Goal: Contribute content

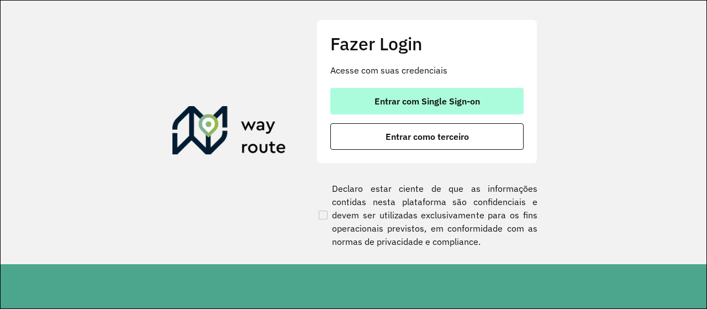
click at [421, 98] on span "Entrar com Single Sign-on" at bounding box center [426, 101] width 105 height 9
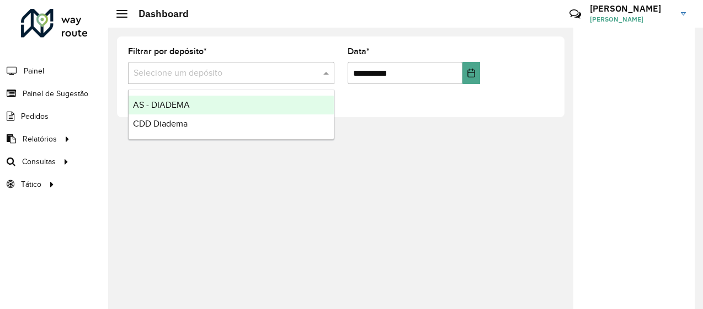
click at [248, 69] on input "text" at bounding box center [220, 73] width 173 height 13
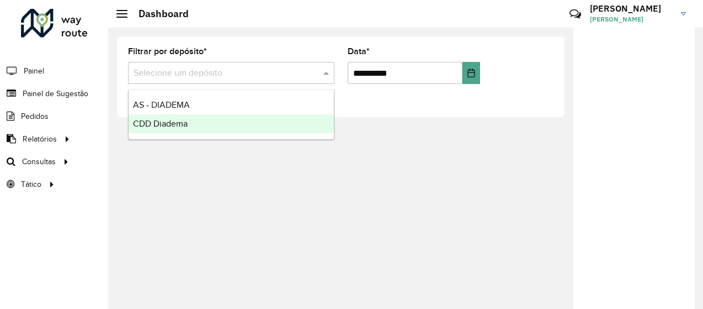
click at [227, 130] on div "CDD Diadema" at bounding box center [231, 123] width 205 height 19
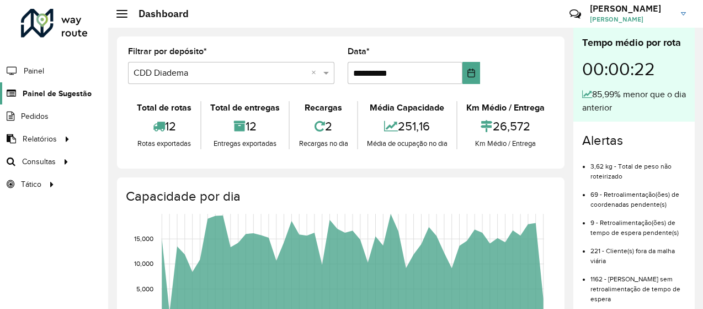
click at [84, 97] on span "Painel de Sugestão" at bounding box center [57, 94] width 69 height 12
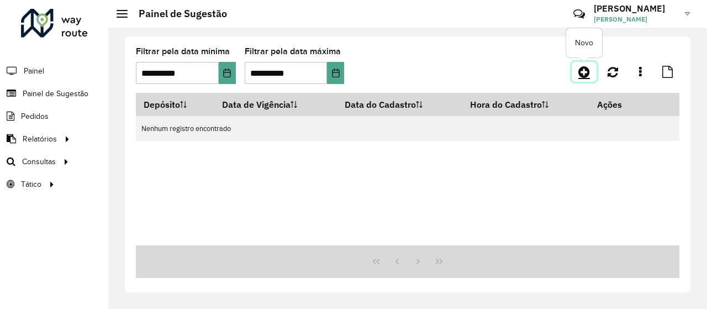
click at [586, 73] on icon at bounding box center [584, 71] width 12 height 13
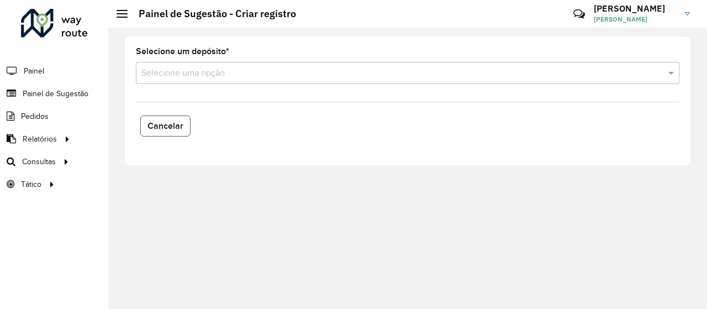
click at [163, 128] on span "Cancelar" at bounding box center [165, 125] width 36 height 9
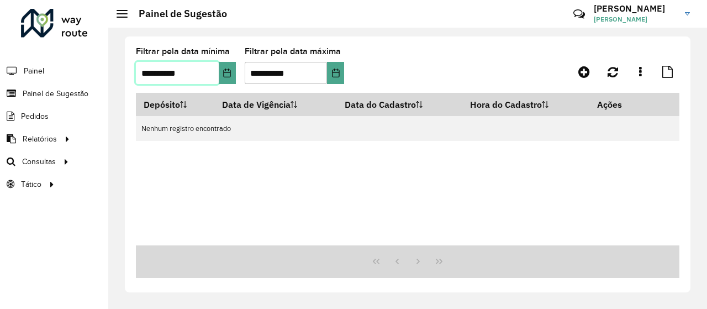
click at [202, 70] on input "**********" at bounding box center [177, 73] width 83 height 22
click at [232, 71] on button "Choose Date" at bounding box center [227, 73] width 17 height 22
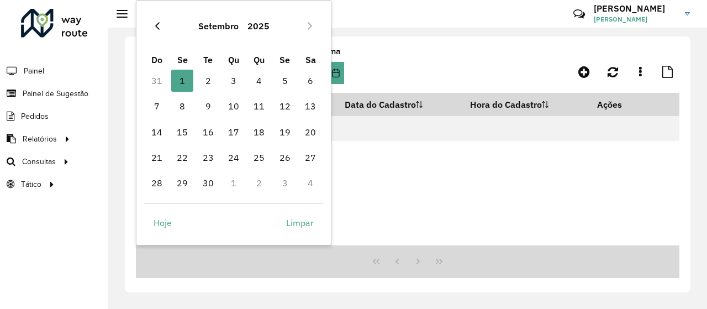
click at [155, 23] on icon "Previous Month" at bounding box center [157, 26] width 9 height 9
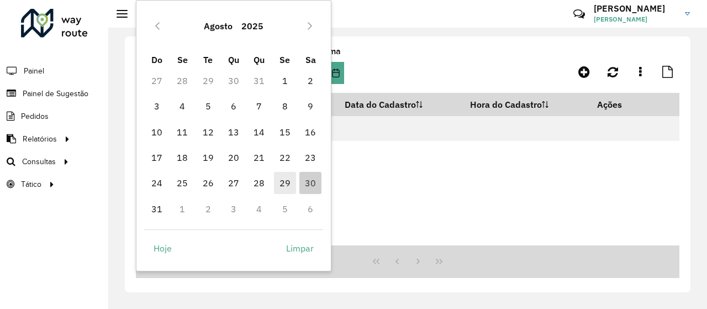
click at [289, 178] on span "29" at bounding box center [285, 183] width 22 height 22
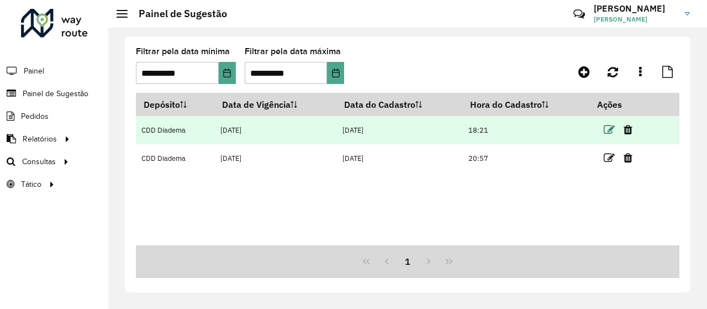
click at [609, 131] on icon at bounding box center [608, 129] width 11 height 11
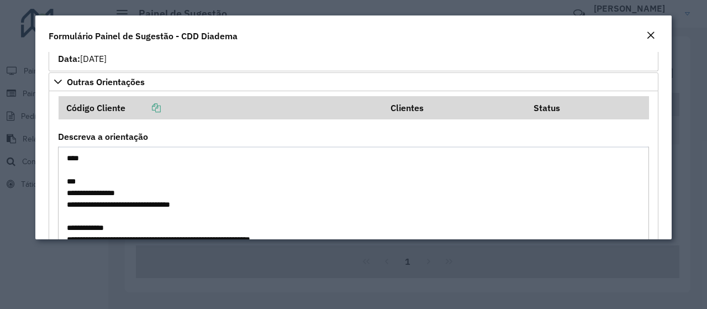
scroll to position [1023, 0]
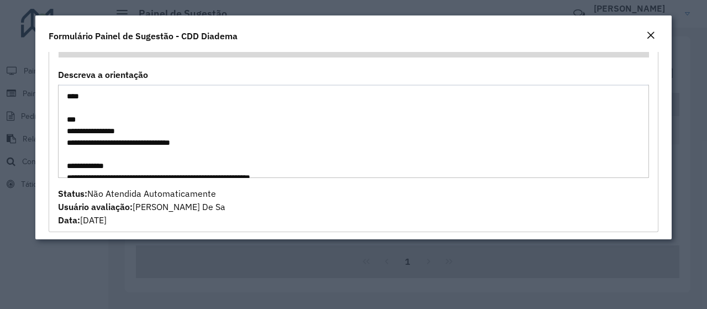
click at [247, 130] on textarea "Descreva a orientação" at bounding box center [353, 130] width 591 height 93
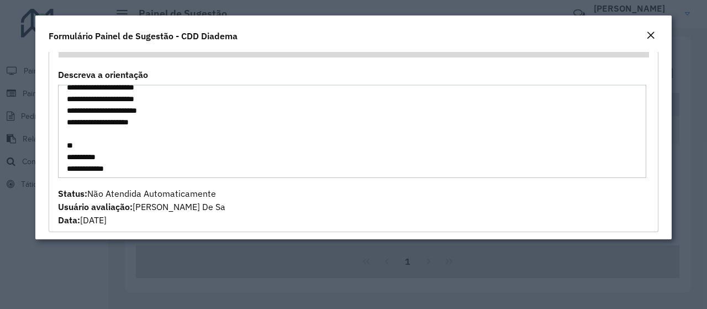
scroll to position [452, 0]
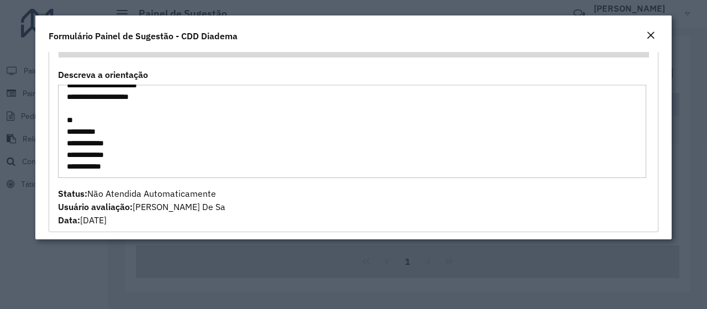
drag, startPoint x: 60, startPoint y: 84, endPoint x: 290, endPoint y: 105, distance: 231.7
click at [290, 105] on textarea "Descreva a orientação" at bounding box center [352, 130] width 588 height 93
click at [267, 255] on modal-container "**********" at bounding box center [353, 154] width 707 height 309
click at [650, 38] on em "Close" at bounding box center [650, 35] width 9 height 9
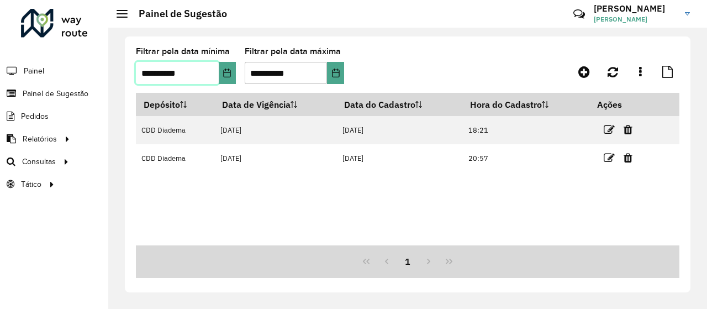
click at [193, 73] on input "**********" at bounding box center [177, 73] width 83 height 22
click at [226, 74] on icon "Choose Date" at bounding box center [226, 72] width 9 height 9
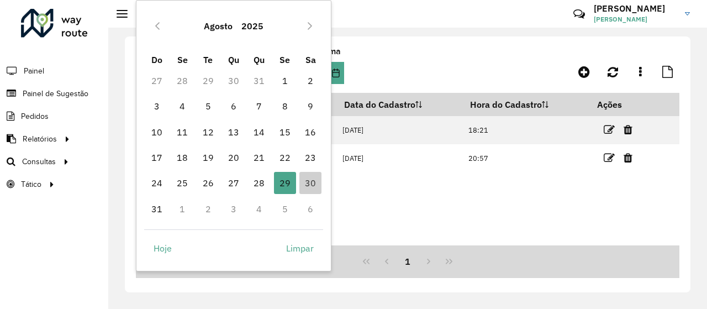
click at [180, 208] on td "1" at bounding box center [181, 208] width 25 height 25
click at [307, 29] on icon "Next Month" at bounding box center [309, 26] width 9 height 9
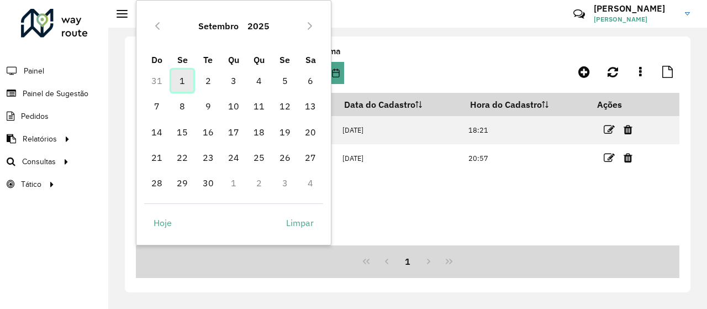
click at [187, 79] on span "1" at bounding box center [182, 81] width 22 height 22
type input "**********"
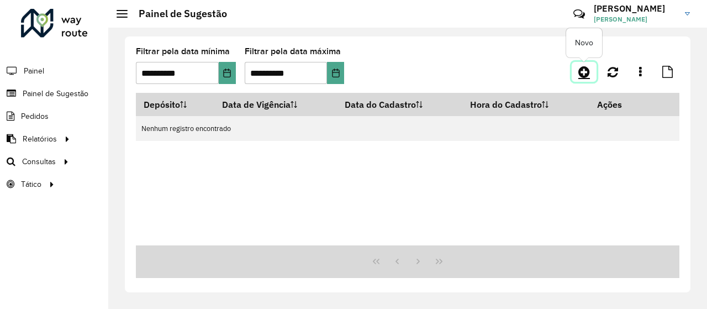
click at [587, 76] on icon at bounding box center [584, 71] width 12 height 13
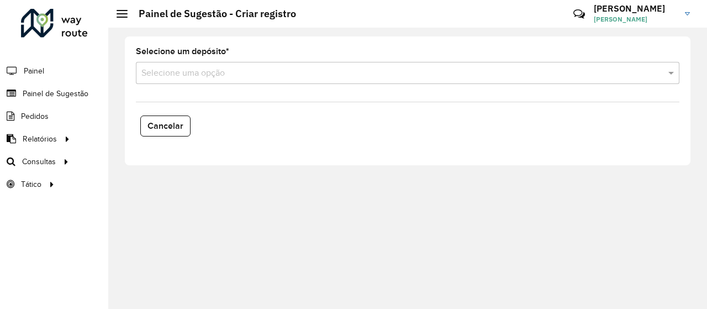
click at [247, 77] on input "text" at bounding box center [396, 73] width 510 height 13
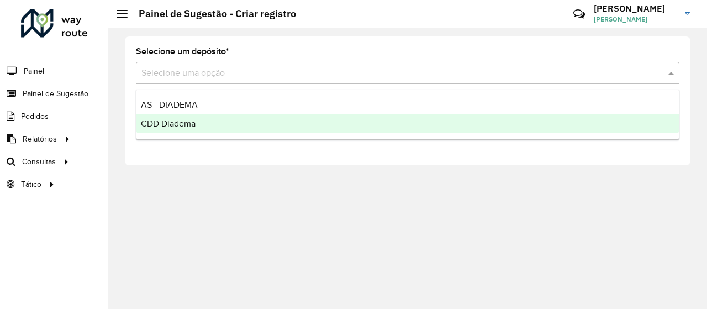
click at [220, 120] on div "CDD Diadema" at bounding box center [407, 123] width 542 height 19
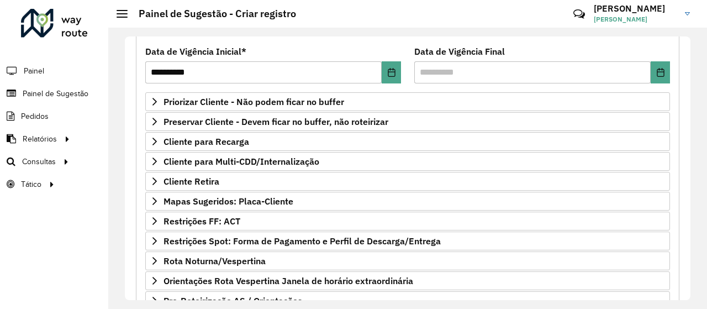
scroll to position [235, 0]
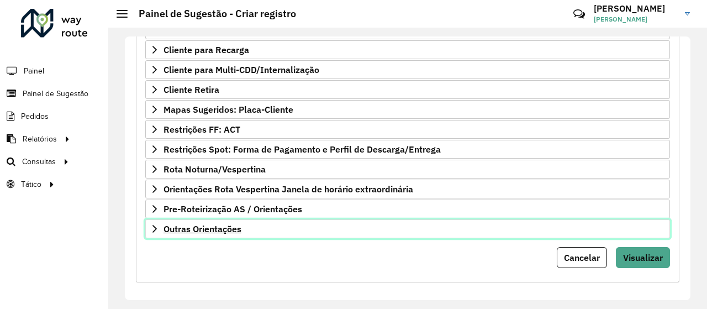
click at [153, 224] on icon at bounding box center [154, 228] width 9 height 9
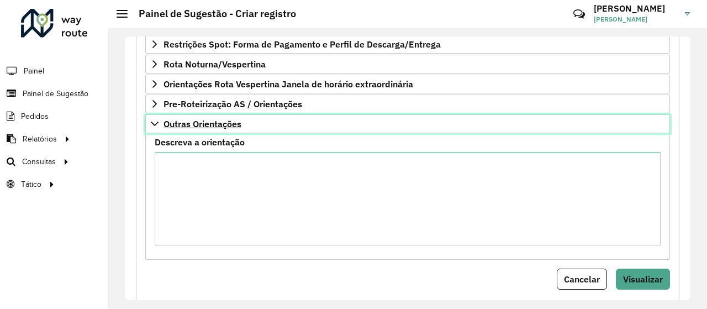
scroll to position [342, 0]
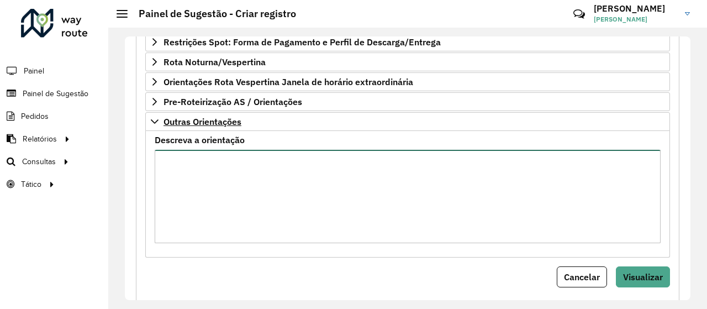
click at [227, 210] on textarea "Descreva a orientação" at bounding box center [408, 196] width 506 height 93
paste textarea "**********"
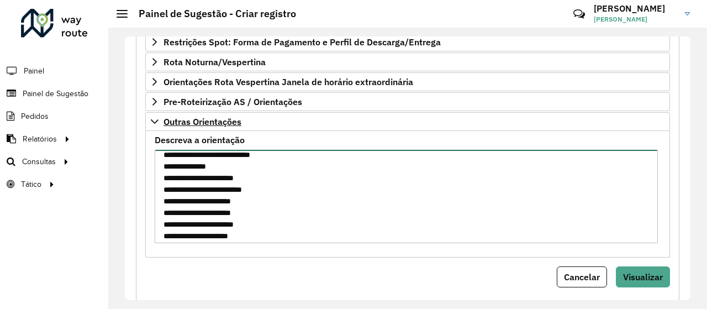
scroll to position [376, 0]
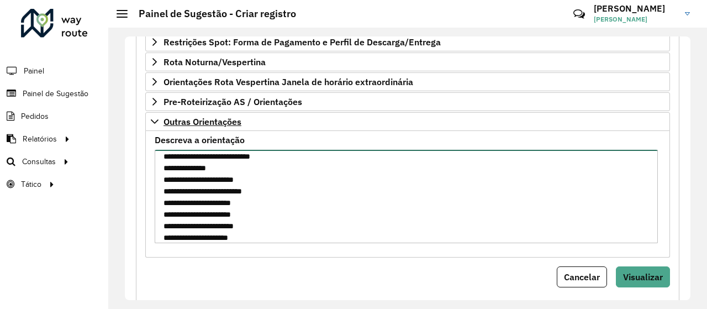
drag, startPoint x: 294, startPoint y: 230, endPoint x: 163, endPoint y: 229, distance: 130.8
click at [163, 229] on textarea "Descreva a orientação" at bounding box center [406, 196] width 503 height 93
click at [173, 220] on textarea "Descreva a orientação" at bounding box center [406, 196] width 503 height 93
click at [206, 224] on textarea "Descreva a orientação" at bounding box center [406, 196] width 503 height 93
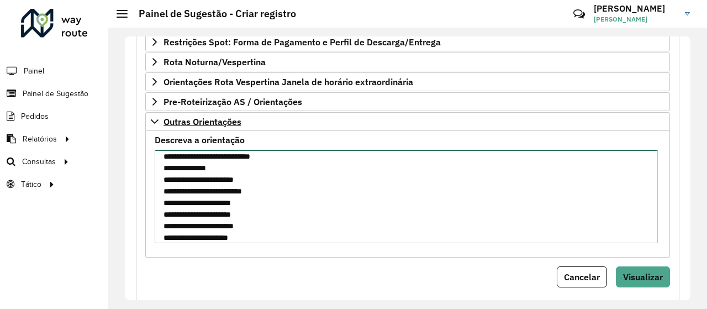
click at [166, 222] on textarea "Descreva a orientação" at bounding box center [406, 196] width 503 height 93
click at [174, 203] on textarea "Descreva a orientação" at bounding box center [406, 196] width 503 height 93
drag, startPoint x: 269, startPoint y: 219, endPoint x: 163, endPoint y: 218, distance: 106.0
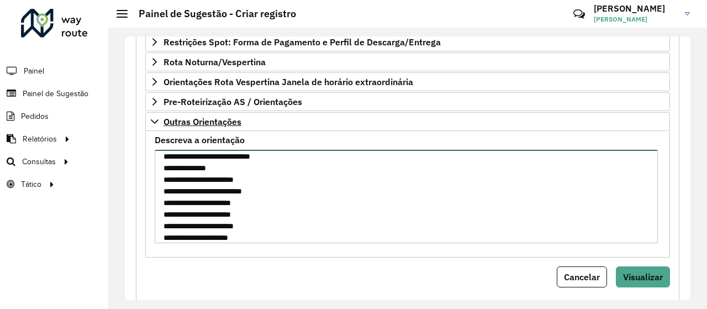
click at [163, 218] on textarea "Descreva a orientação" at bounding box center [406, 196] width 503 height 93
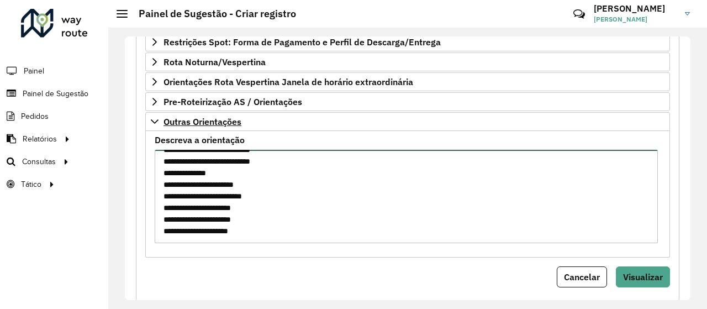
click at [168, 221] on textarea "Descreva a orientação" at bounding box center [406, 196] width 503 height 93
drag, startPoint x: 265, startPoint y: 222, endPoint x: 157, endPoint y: 221, distance: 107.6
click at [157, 221] on textarea "Descreva a orientação" at bounding box center [406, 196] width 503 height 93
click at [178, 194] on textarea "Descreva a orientação" at bounding box center [406, 196] width 503 height 93
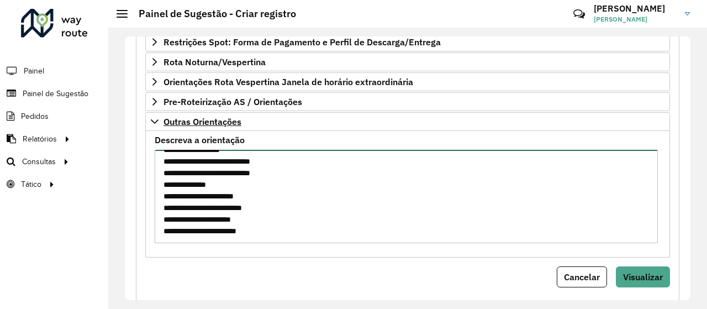
click at [178, 194] on textarea "Descreva a orientação" at bounding box center [406, 196] width 503 height 93
drag, startPoint x: 269, startPoint y: 198, endPoint x: 157, endPoint y: 196, distance: 112.1
click at [157, 196] on textarea "Descreva a orientação" at bounding box center [406, 196] width 503 height 93
click at [173, 152] on textarea "Descreva a orientação" at bounding box center [406, 196] width 503 height 93
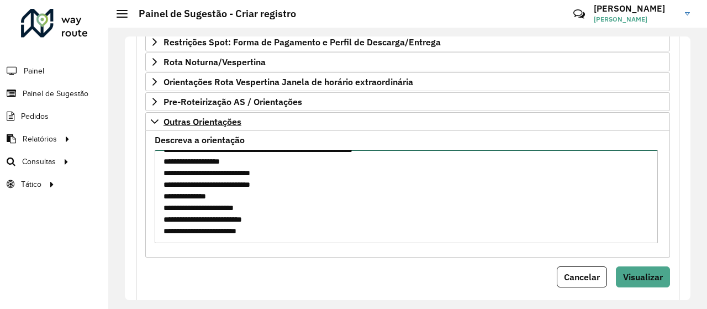
click at [173, 152] on textarea "Descreva a orientação" at bounding box center [406, 196] width 503 height 93
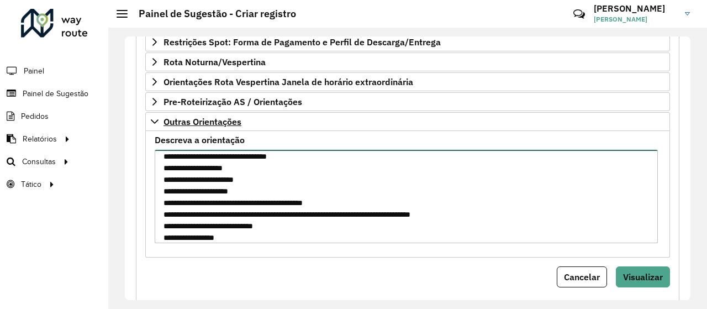
scroll to position [87, 0]
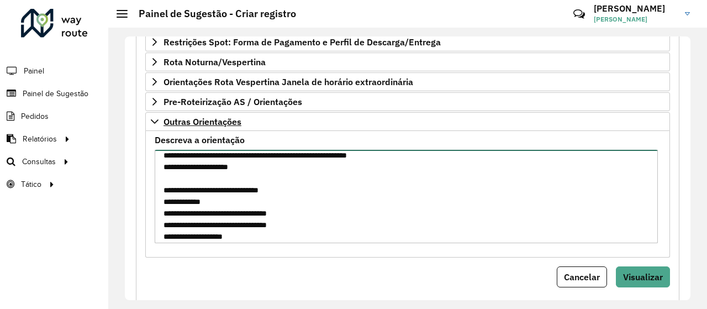
drag, startPoint x: 275, startPoint y: 188, endPoint x: 134, endPoint y: 179, distance: 141.0
click at [134, 179] on div "**********" at bounding box center [407, 35] width 556 height 533
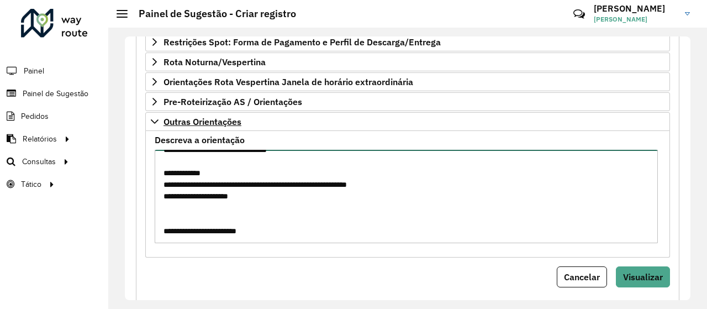
scroll to position [55, 0]
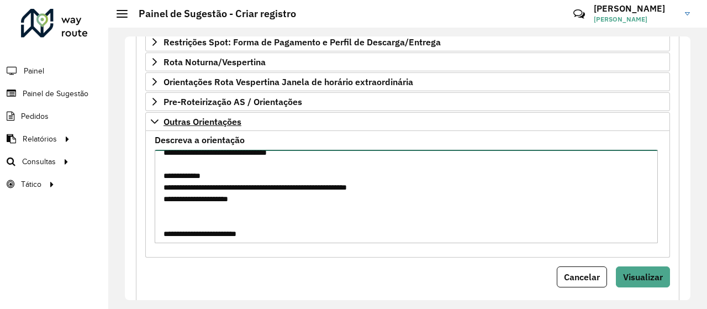
click at [216, 192] on textarea "**********" at bounding box center [406, 196] width 503 height 93
click at [263, 196] on textarea "**********" at bounding box center [406, 196] width 503 height 93
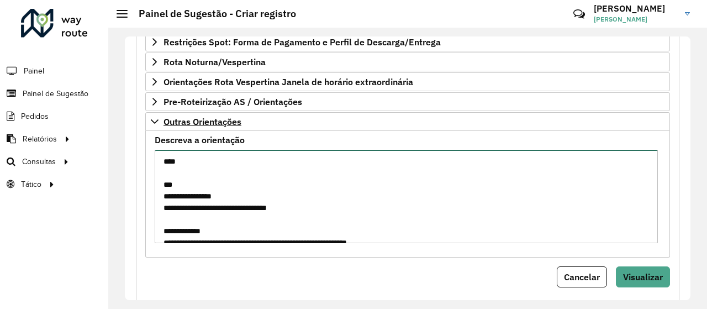
scroll to position [4, 0]
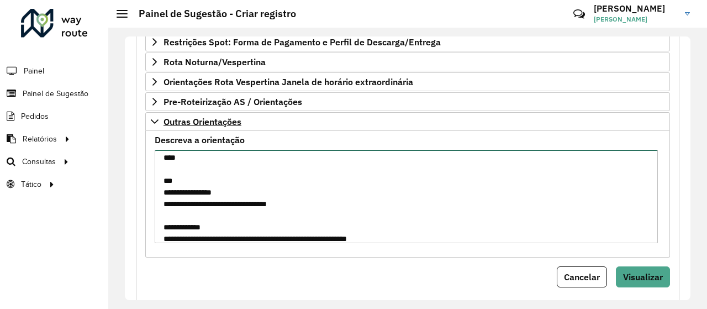
click at [169, 183] on textarea "**********" at bounding box center [406, 196] width 503 height 93
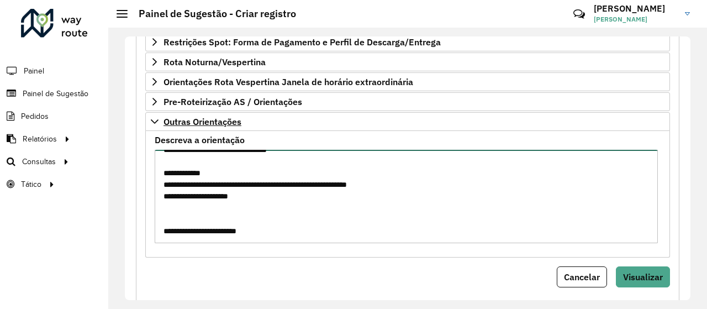
scroll to position [81, 0]
click at [247, 208] on textarea "**********" at bounding box center [406, 196] width 503 height 93
paste textarea "**********"
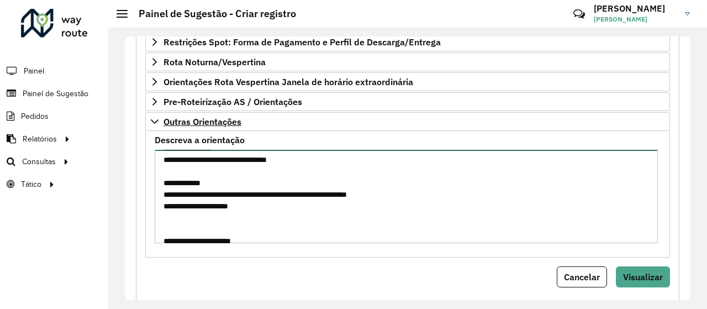
scroll to position [49, 0]
type textarea "**********"
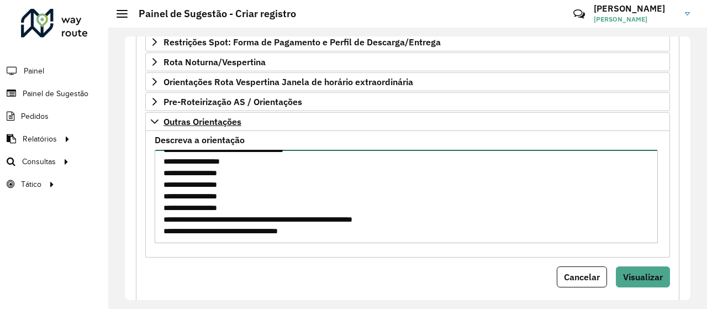
scroll to position [301, 0]
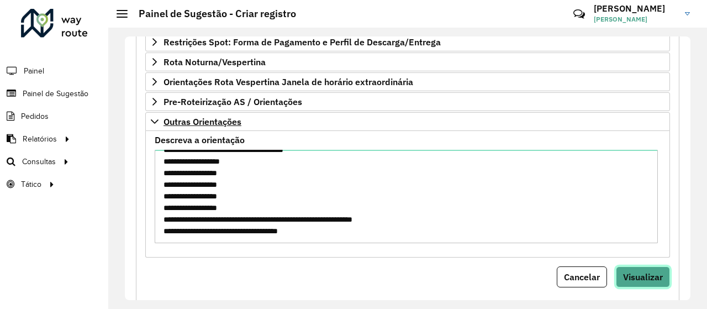
click at [643, 271] on span "Visualizar" at bounding box center [643, 276] width 40 height 11
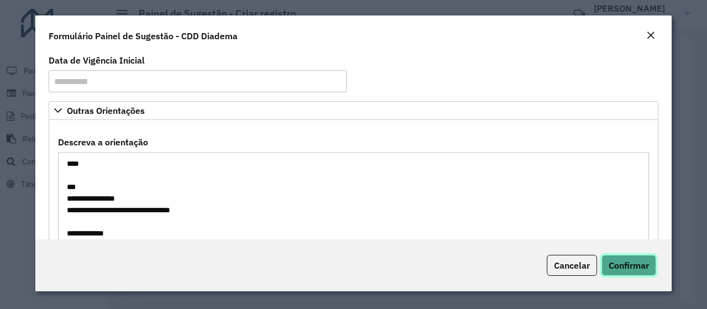
click at [643, 268] on span "Confirmar" at bounding box center [628, 264] width 40 height 11
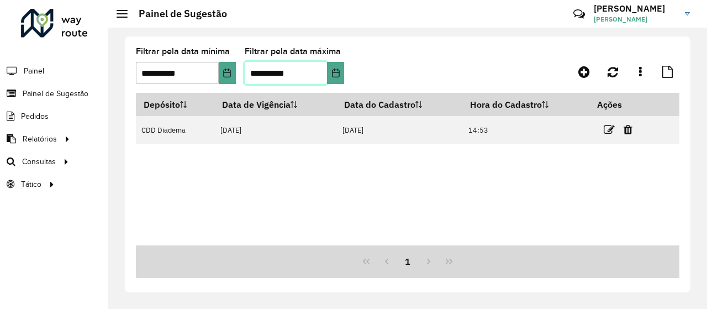
click at [285, 77] on input "**********" at bounding box center [286, 73] width 83 height 22
click at [393, 180] on div "Depósito Data de Vigência Data do Cadastro Hora do Cadastro Ações CDD Diadema […" at bounding box center [407, 169] width 543 height 152
